Goal: Task Accomplishment & Management: Use online tool/utility

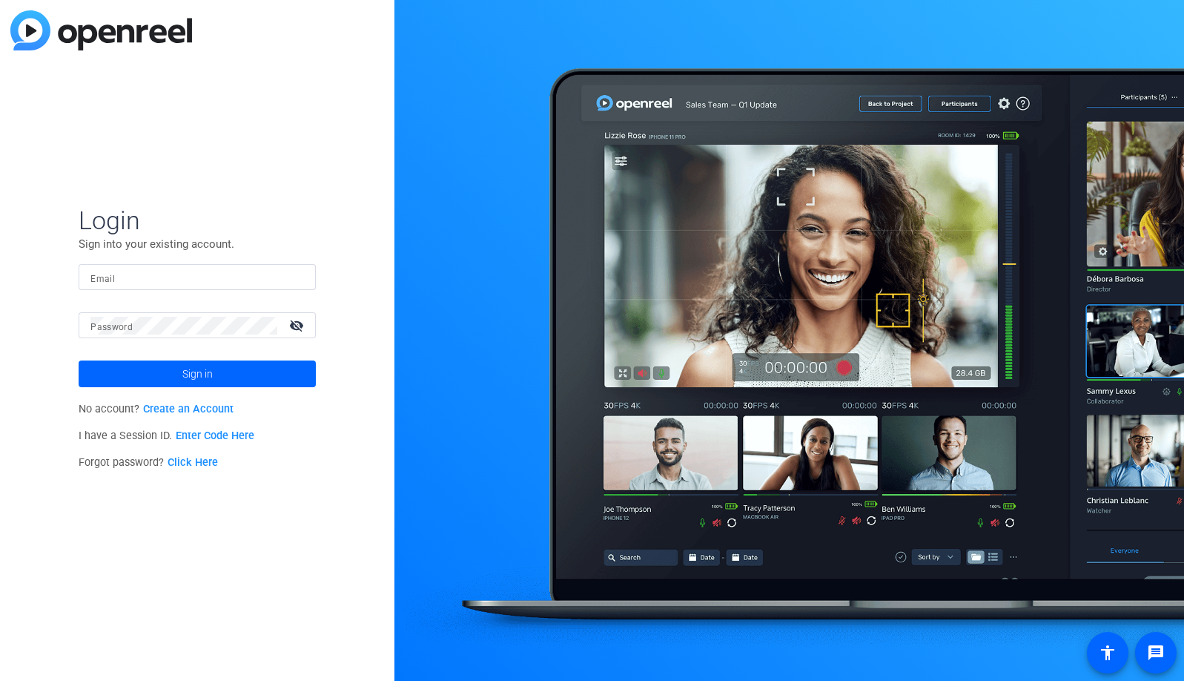
click at [287, 274] on div at bounding box center [197, 277] width 214 height 26
type input "studiosupport+1@openreel.com"
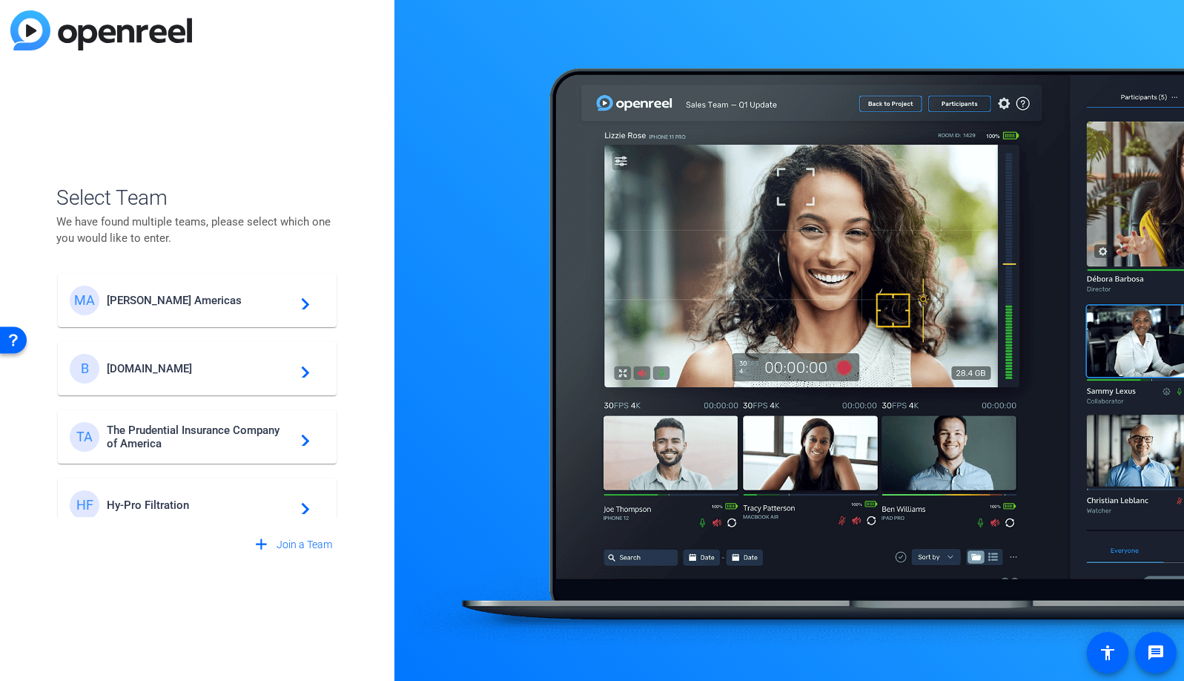
click at [169, 300] on span "Messer Americas" at bounding box center [199, 300] width 185 height 13
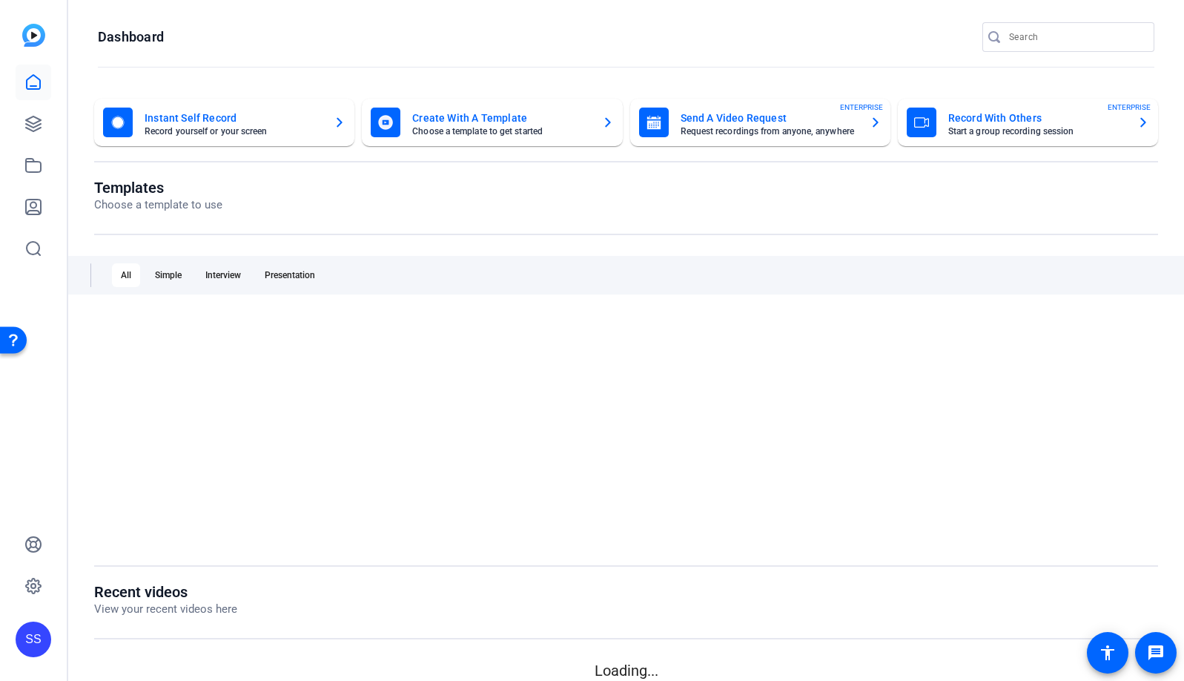
click at [167, 304] on div "Templates Choose a template to use All Simple Interview Presentation" at bounding box center [626, 381] width 1064 height 404
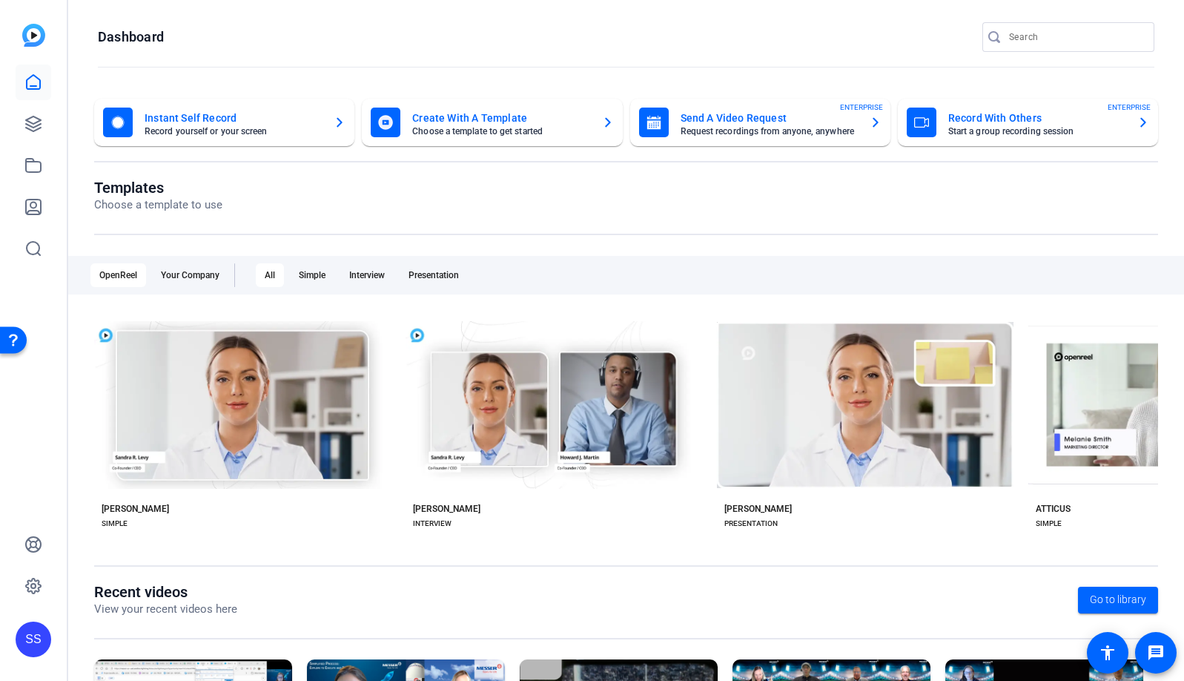
click at [25, 648] on div "SS" at bounding box center [34, 639] width 36 height 36
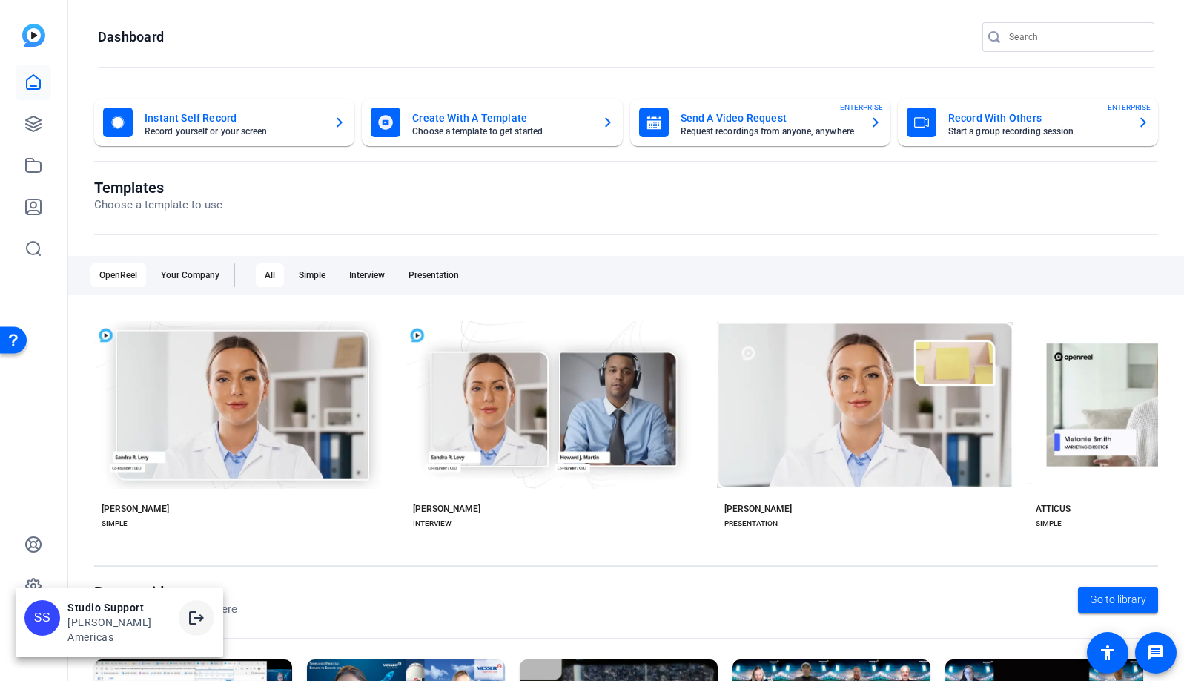
click at [191, 629] on span at bounding box center [197, 618] width 36 height 36
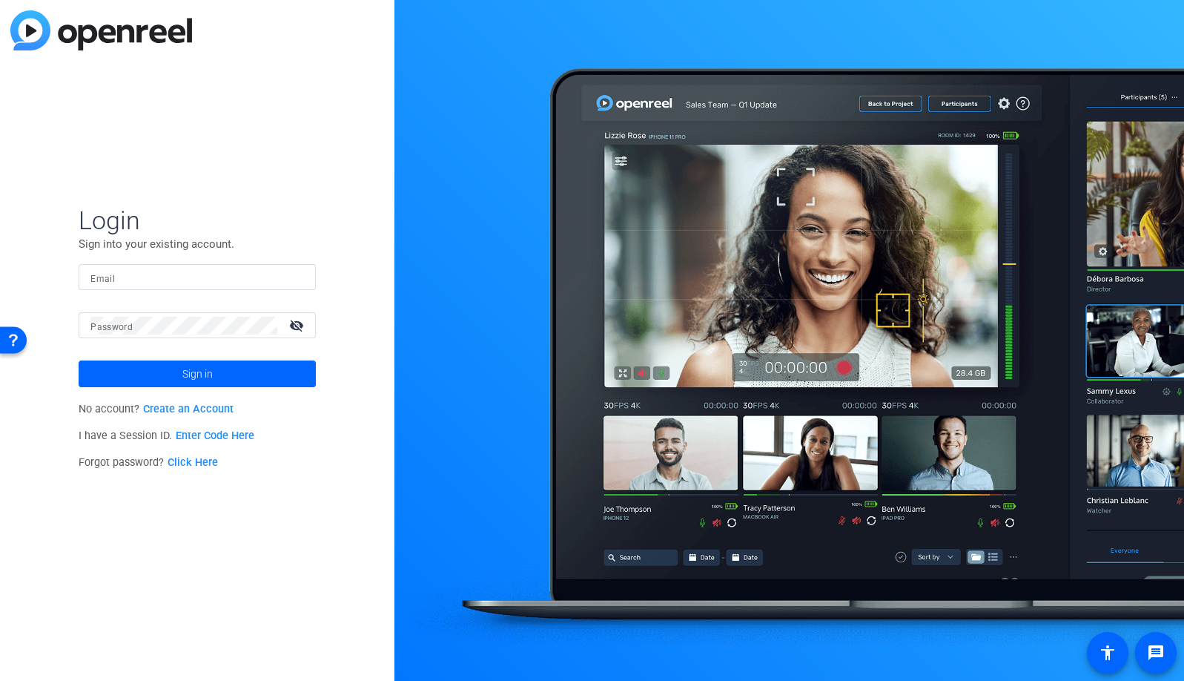
click at [285, 268] on input "Email" at bounding box center [197, 277] width 214 height 18
click at [291, 278] on img at bounding box center [291, 277] width 10 height 18
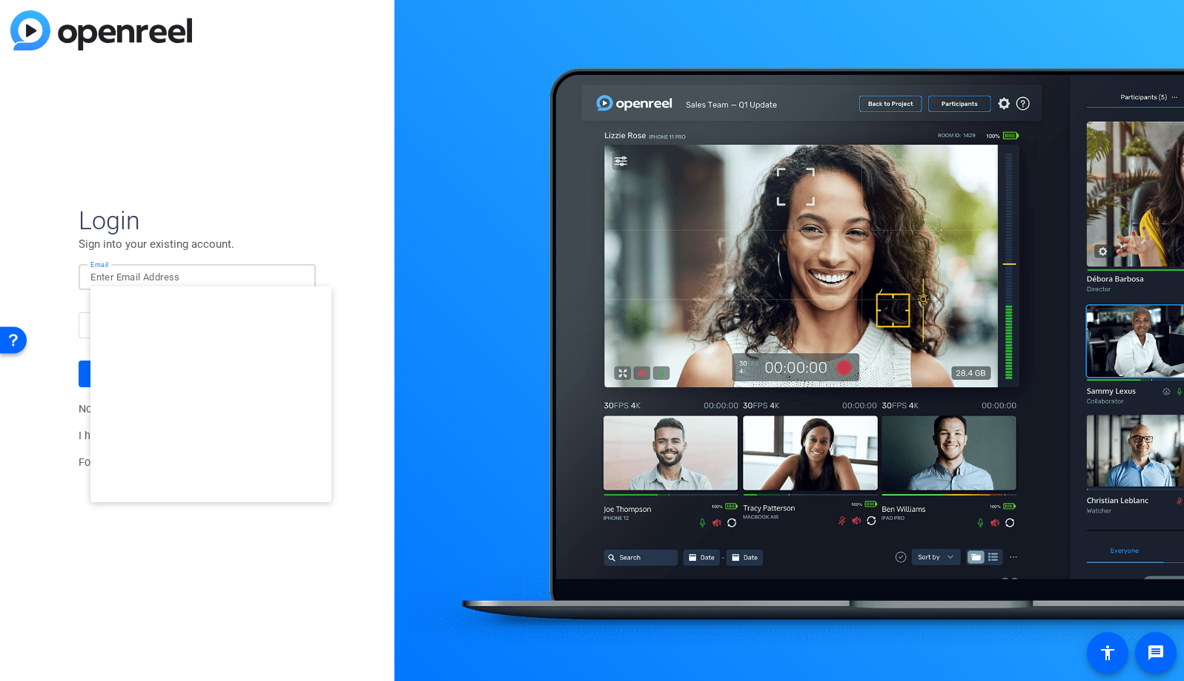
type input "[EMAIL_ADDRESS][DOMAIN_NAME]"
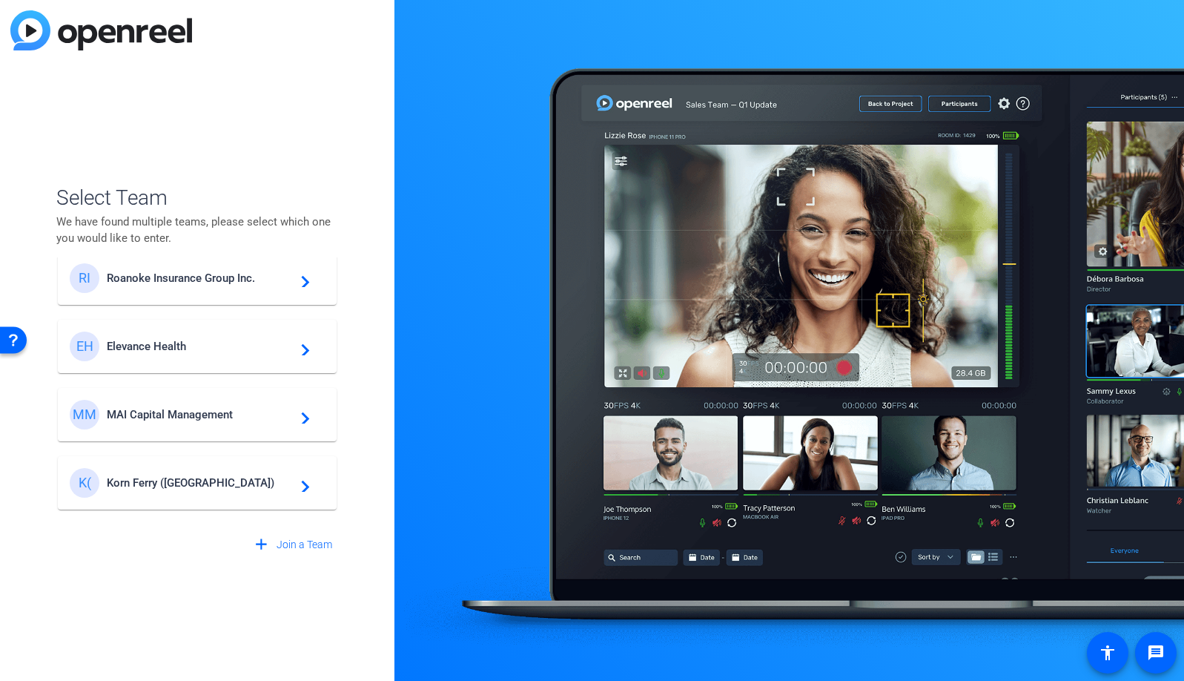
scroll to position [91, 0]
click at [233, 412] on span "MAI Capital Management" at bounding box center [199, 413] width 185 height 13
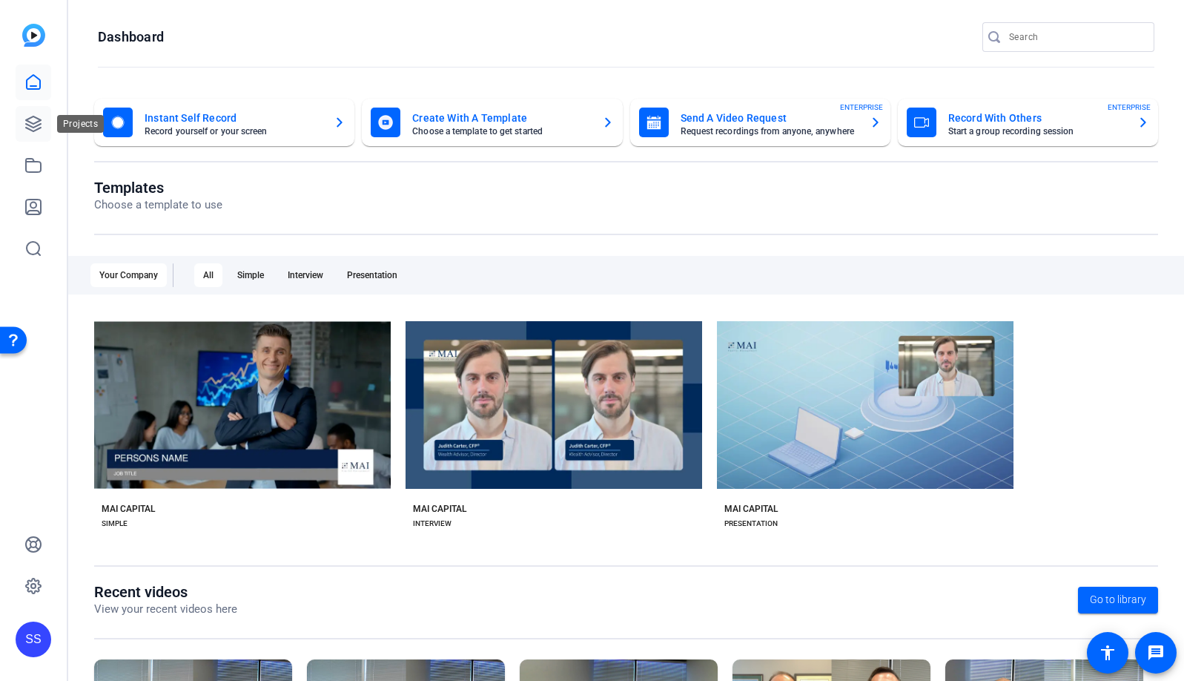
click at [33, 127] on icon at bounding box center [33, 123] width 15 height 15
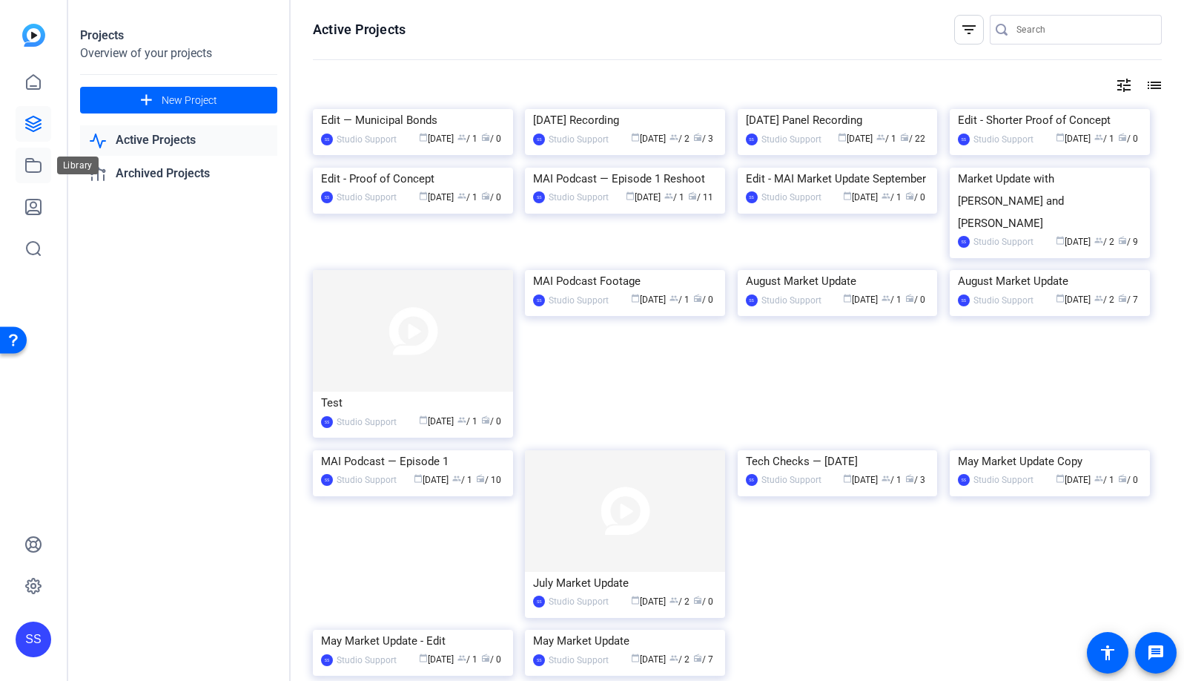
click at [31, 168] on icon at bounding box center [33, 165] width 18 height 18
click at [435, 109] on img at bounding box center [413, 109] width 200 height 0
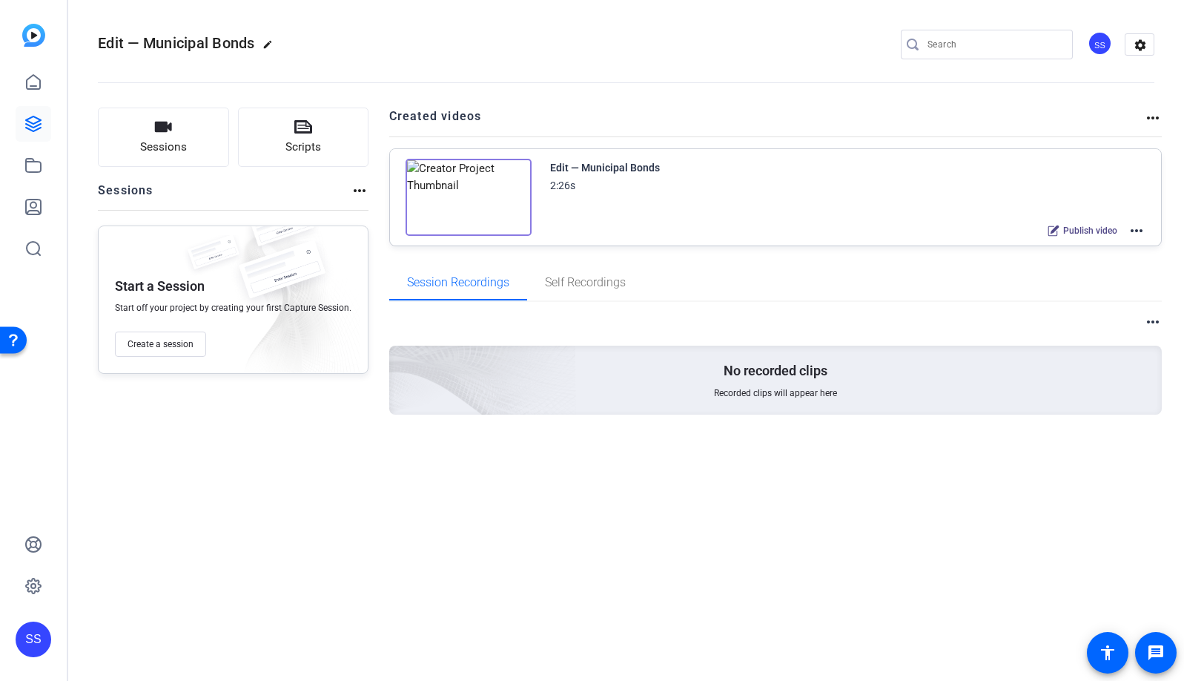
click at [1137, 232] on mat-icon "more_horiz" at bounding box center [1137, 231] width 18 height 18
click at [1127, 248] on span "Edit in Creator" at bounding box center [1082, 249] width 103 height 18
